Goal: Information Seeking & Learning: Learn about a topic

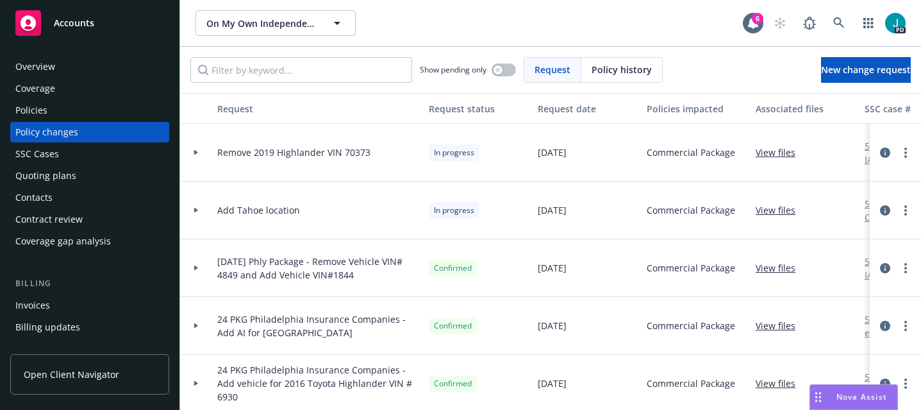
scroll to position [4, 0]
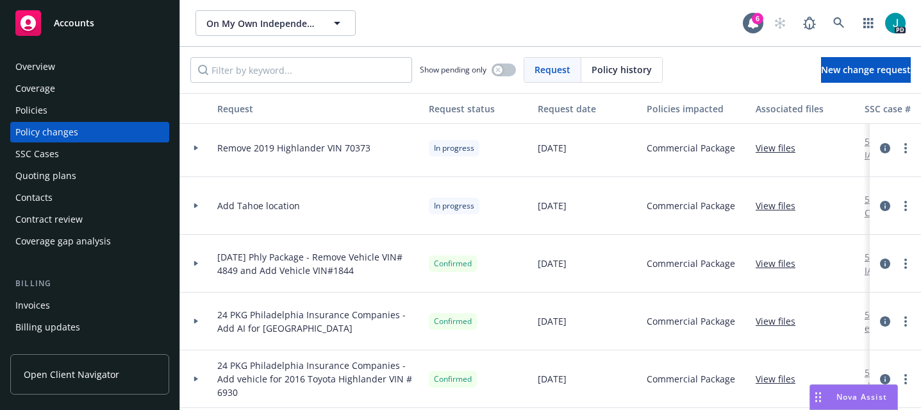
click at [86, 61] on div "Overview" at bounding box center [89, 66] width 149 height 21
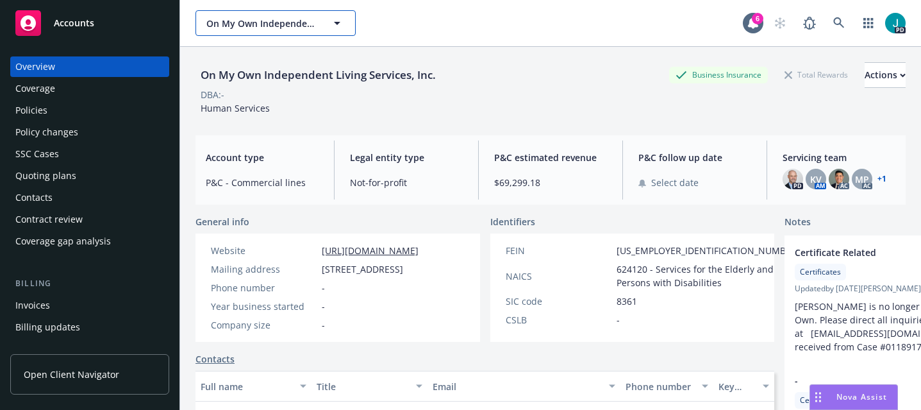
click at [263, 21] on span "On My Own Independent Living Services, Inc." at bounding box center [261, 23] width 111 height 13
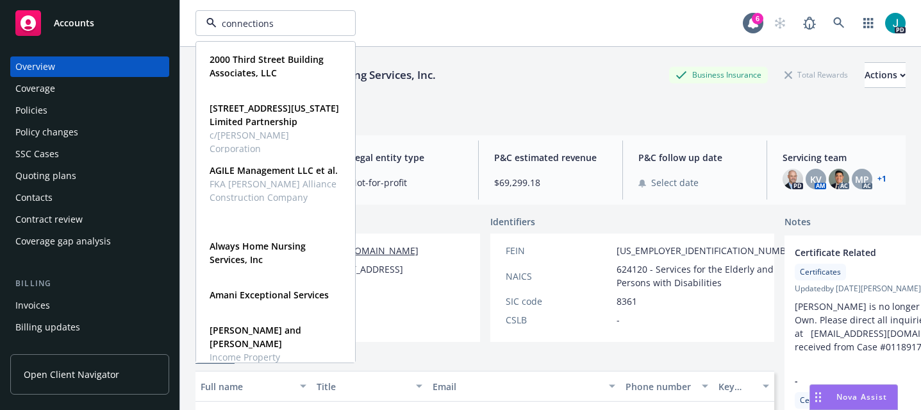
type input "connections"
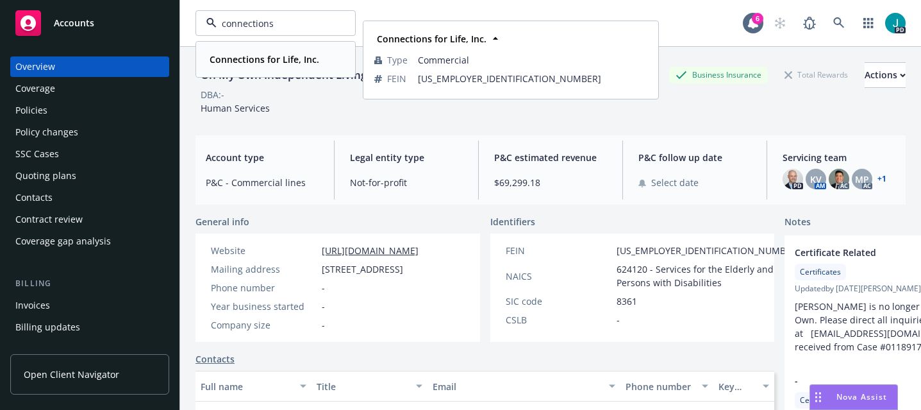
click at [283, 59] on strong "Connections for Life, Inc." at bounding box center [265, 59] width 110 height 12
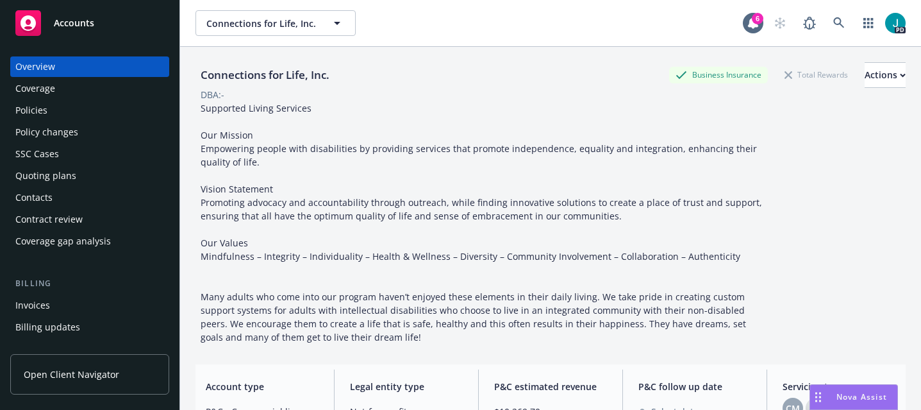
click at [29, 108] on div "Policies" at bounding box center [31, 110] width 32 height 21
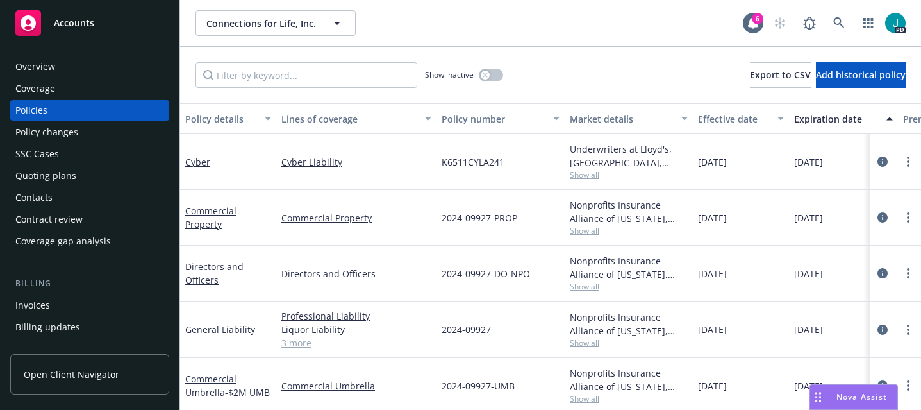
click at [84, 57] on div "Overview" at bounding box center [89, 66] width 149 height 21
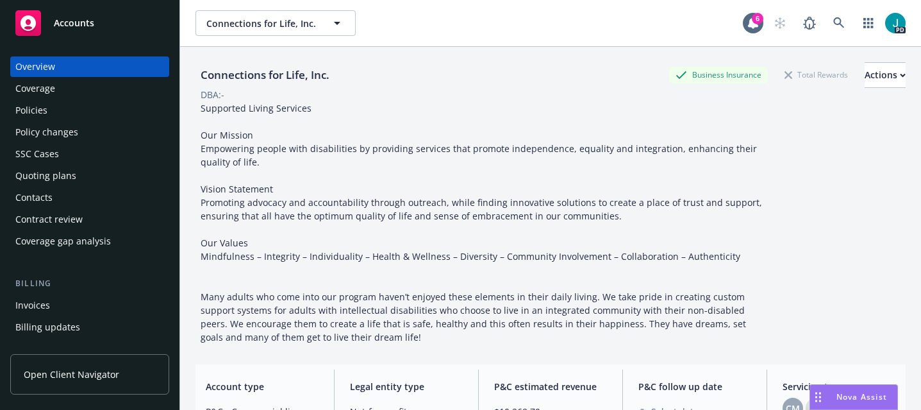
click at [42, 112] on div "Policies" at bounding box center [31, 110] width 32 height 21
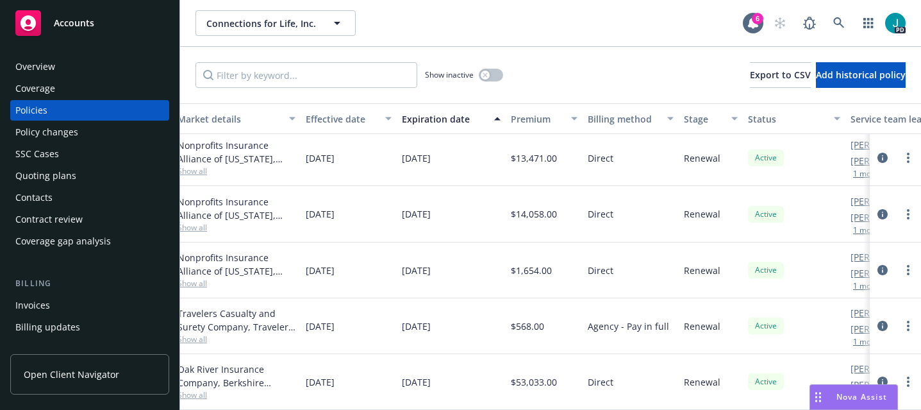
scroll to position [121, 0]
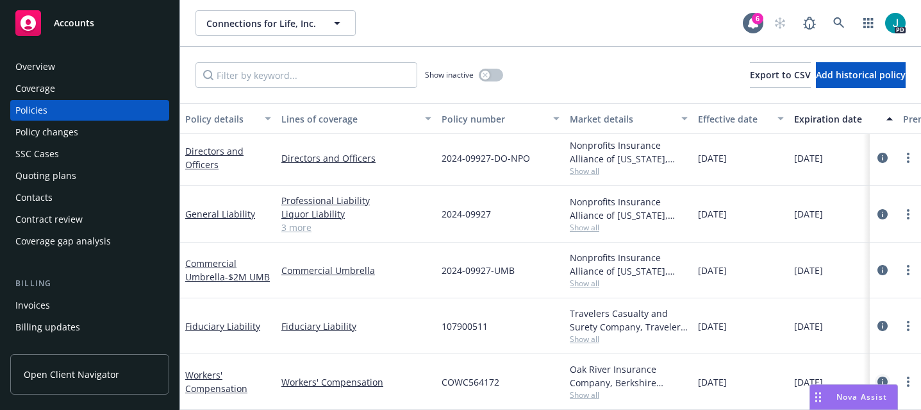
click at [878, 376] on icon "circleInformation" at bounding box center [883, 381] width 10 height 10
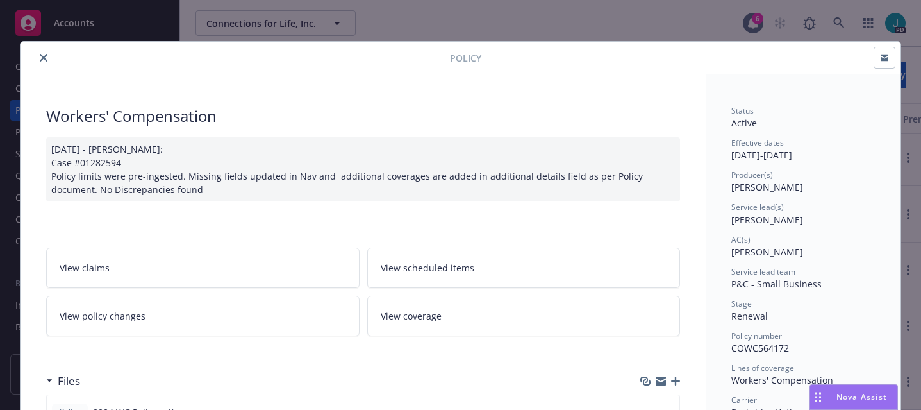
scroll to position [248, 0]
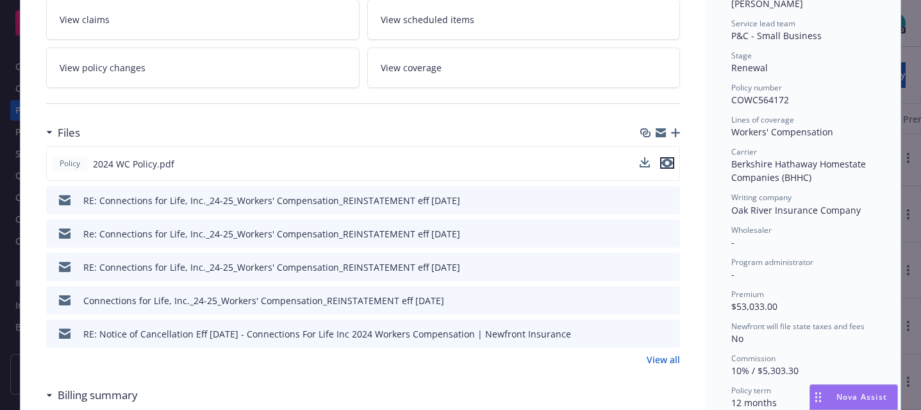
click at [662, 163] on icon "preview file" at bounding box center [668, 162] width 12 height 9
